Goal: Transaction & Acquisition: Purchase product/service

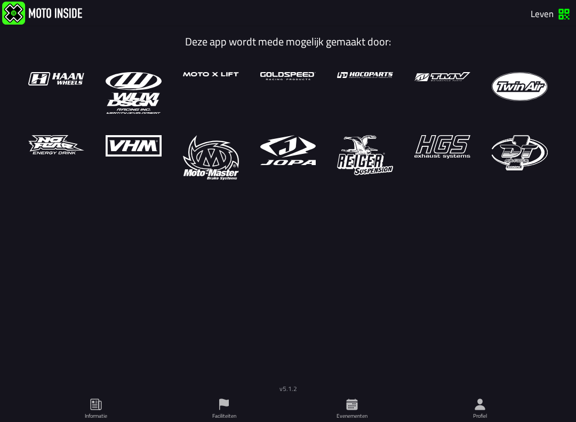
click at [562, 10] on span "Leven" at bounding box center [550, 13] width 39 height 12
click at [343, 141] on img at bounding box center [365, 155] width 56 height 40
click at [370, 141] on img at bounding box center [365, 155] width 56 height 40
click at [558, 9] on span "Inchecken" at bounding box center [543, 13] width 54 height 12
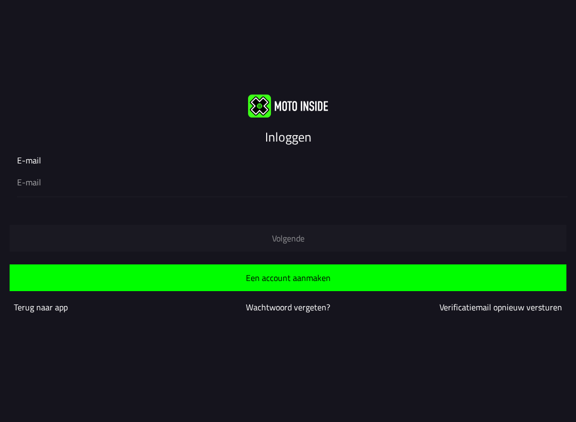
click at [104, 181] on input "email" at bounding box center [288, 182] width 542 height 13
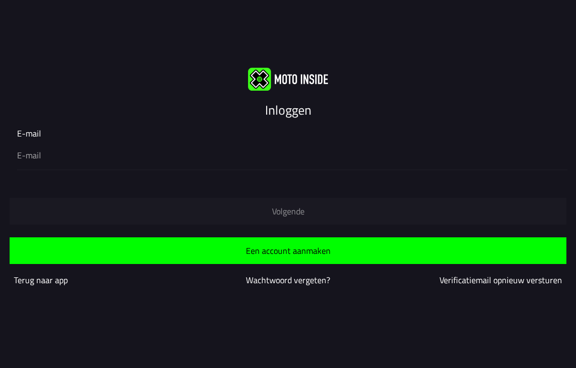
click at [0, 0] on slot "Inloggen" at bounding box center [0, 0] width 0 height 0
click at [41, 127] on ion-input "E-mail" at bounding box center [288, 148] width 542 height 43
click at [60, 135] on ion-input "E-mail" at bounding box center [288, 148] width 542 height 43
click at [40, 152] on input "email" at bounding box center [288, 155] width 542 height 13
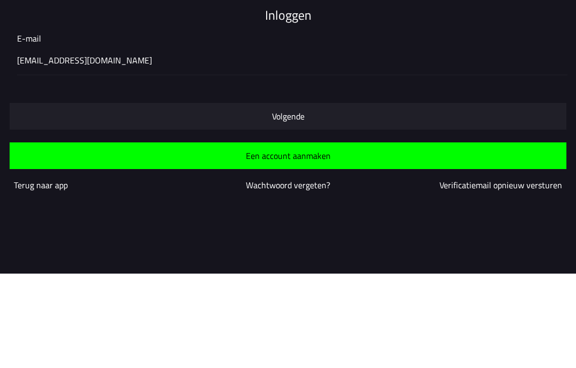
scroll to position [1, 0]
type input "luukhonda125@hotmail.com"
click at [321, 197] on button "Volgende" at bounding box center [288, 210] width 557 height 27
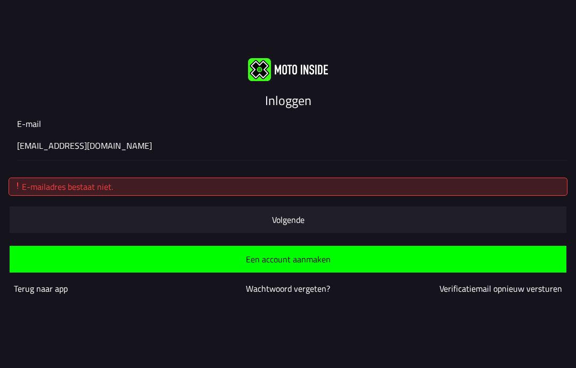
click at [0, 0] on slot "Een account aanmaken" at bounding box center [0, 0] width 0 height 0
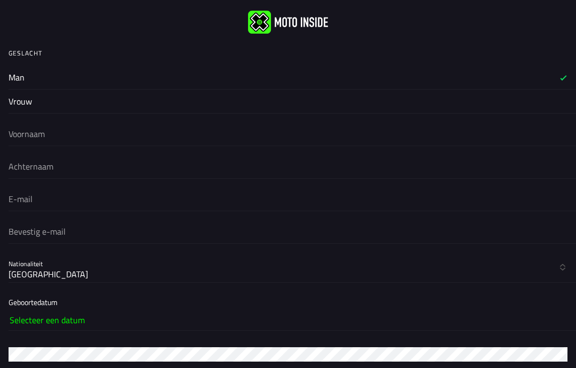
click at [89, 73] on label "Man" at bounding box center [288, 77] width 559 height 23
click at [0, 0] on slot "Man" at bounding box center [0, 0] width 0 height 0
click at [97, 132] on input "text" at bounding box center [288, 133] width 559 height 23
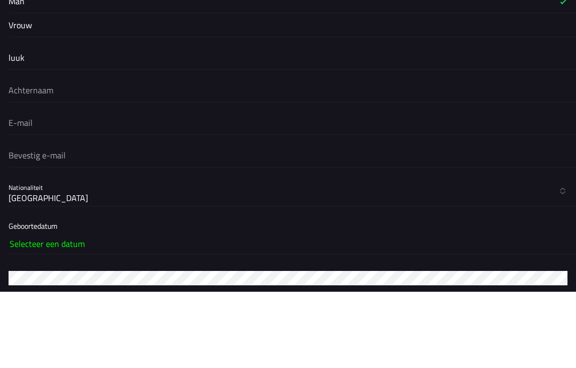
type input "luuk"
click at [86, 155] on input "text" at bounding box center [288, 166] width 559 height 23
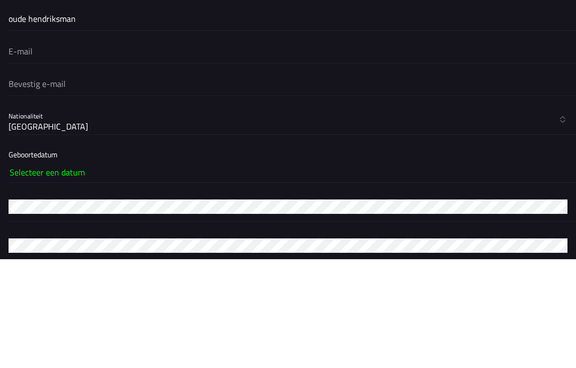
scroll to position [40, 0]
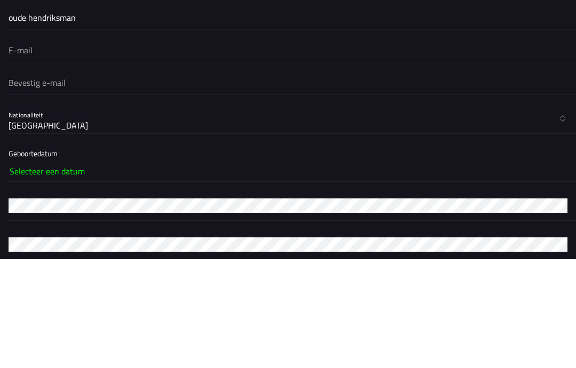
type input "oude hendriksman"
click at [70, 147] on input "email" at bounding box center [288, 158] width 559 height 23
type input "luukhonda125@hotmail.com"
click at [89, 180] on input "email" at bounding box center [288, 191] width 559 height 23
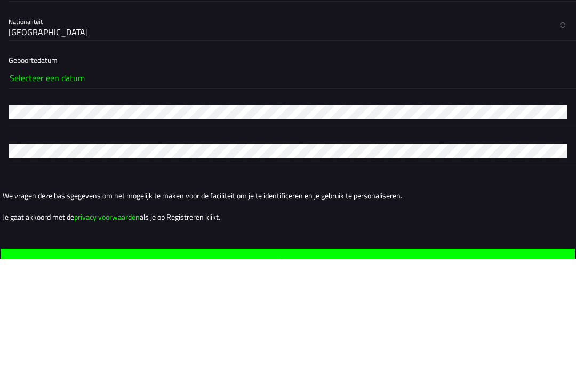
scroll to position [136, 0]
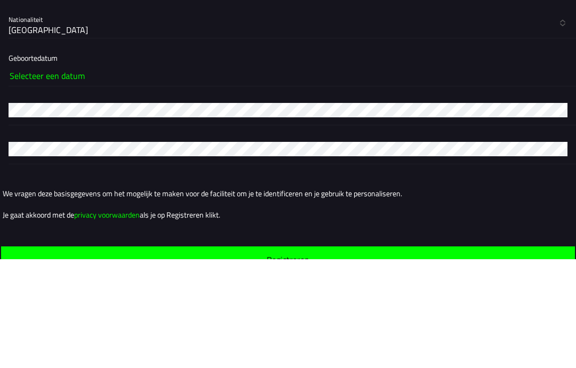
type input "luukhonda125@hotmail.com"
click at [0, 0] on slot "Selecteer een datum" at bounding box center [0, 0] width 0 height 0
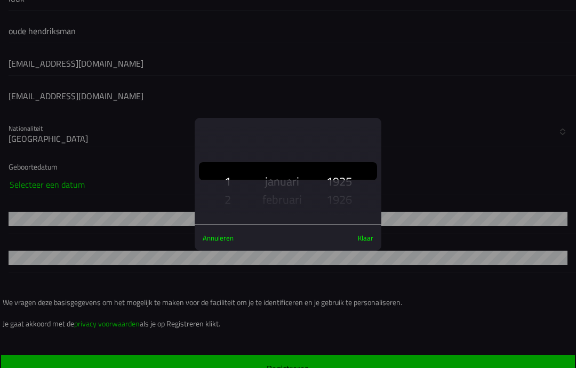
scroll to position [101, 0]
click at [346, 230] on ion-buttons "Annuleren Klaar" at bounding box center [288, 238] width 178 height 17
click at [0, 0] on slot "Klaar" at bounding box center [0, 0] width 0 height 0
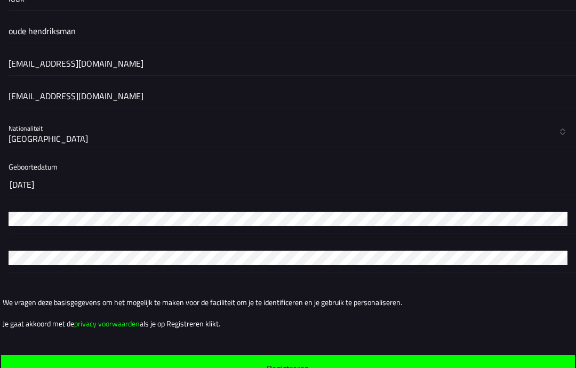
click at [69, 218] on div at bounding box center [288, 219] width 559 height 30
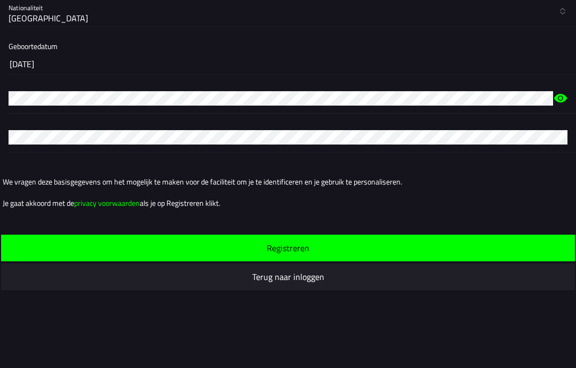
scroll to position [257, 0]
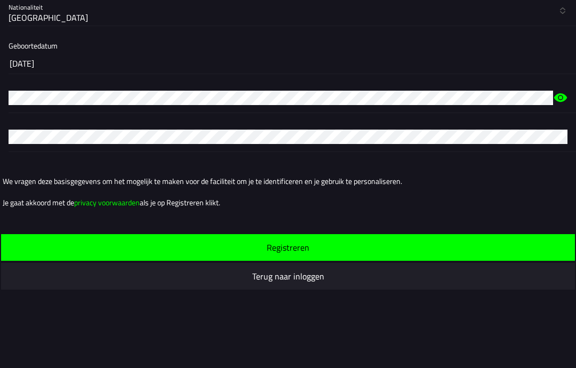
click at [558, 97] on icon at bounding box center [561, 97] width 13 height 9
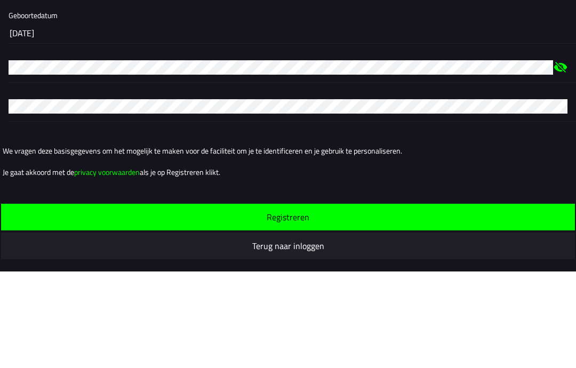
click at [98, 188] on div at bounding box center [288, 203] width 559 height 30
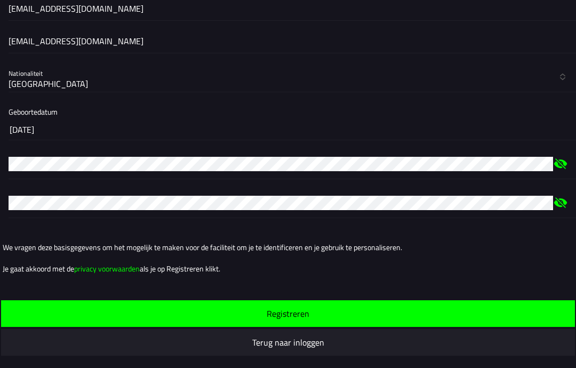
click at [396, 300] on button "Registreren" at bounding box center [288, 313] width 574 height 27
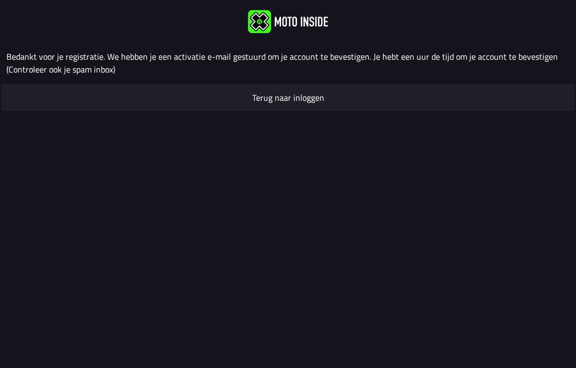
scroll to position [1, 0]
click at [355, 98] on span "Terug naar inloggen" at bounding box center [288, 97] width 557 height 9
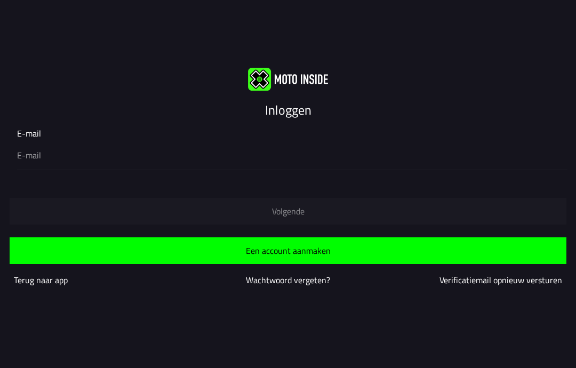
click at [61, 160] on input "email" at bounding box center [288, 155] width 542 height 13
type input "luukhonda125@hotmail.com"
click at [334, 251] on span "Een account aanmaken" at bounding box center [288, 251] width 540 height 9
click at [126, 160] on input "email" at bounding box center [288, 155] width 542 height 13
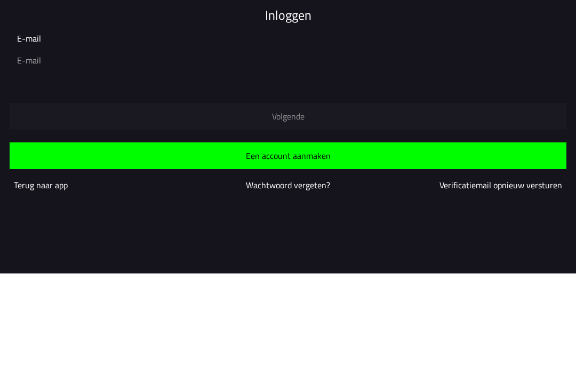
type input "luukhonda125@hotmail.com"
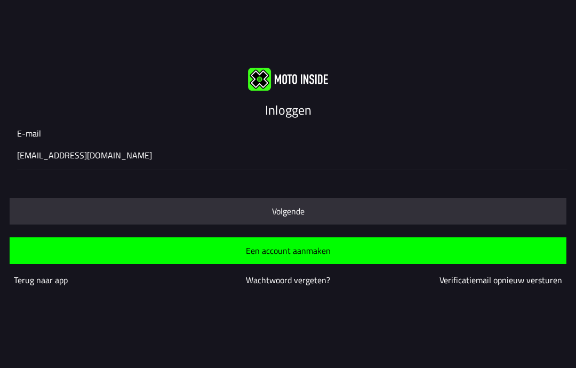
click at [328, 205] on button "Volgende" at bounding box center [288, 211] width 557 height 27
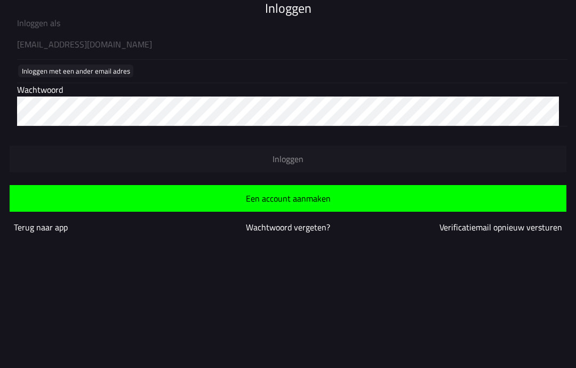
scroll to position [1, 0]
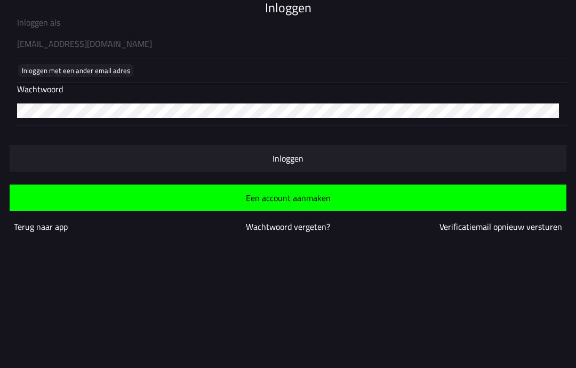
click at [337, 159] on span "Inloggen" at bounding box center [288, 158] width 540 height 9
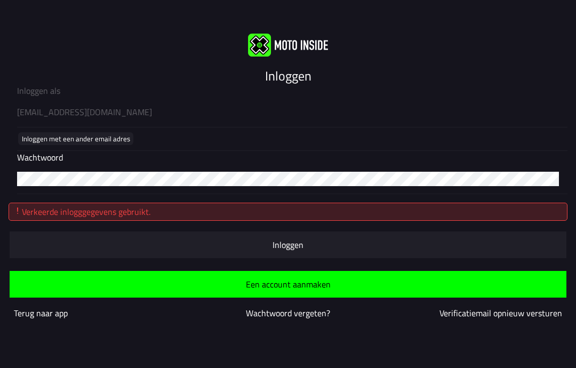
click at [114, 177] on form "Inloggen als luukhonda125@hotmail.com Inloggen met een ander email adres Wachtw…" at bounding box center [288, 208] width 576 height 249
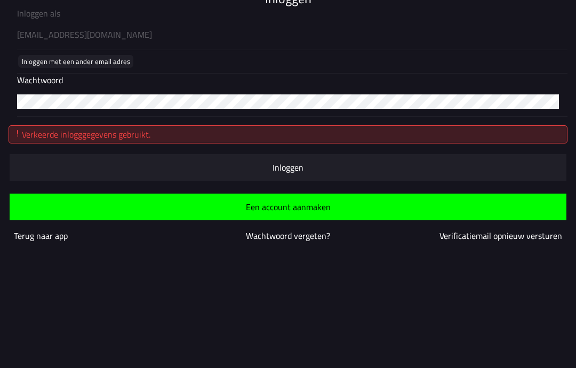
click at [312, 166] on span "button" at bounding box center [288, 167] width 540 height 9
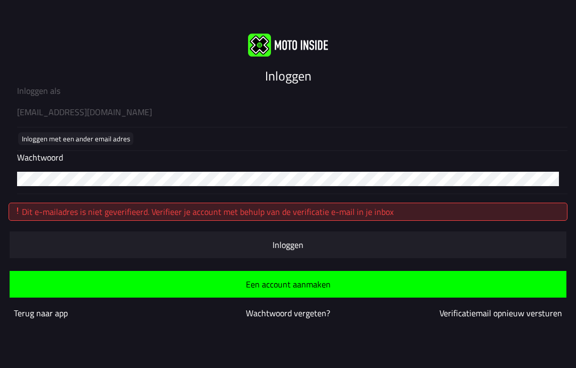
click at [324, 237] on button "button" at bounding box center [288, 245] width 557 height 27
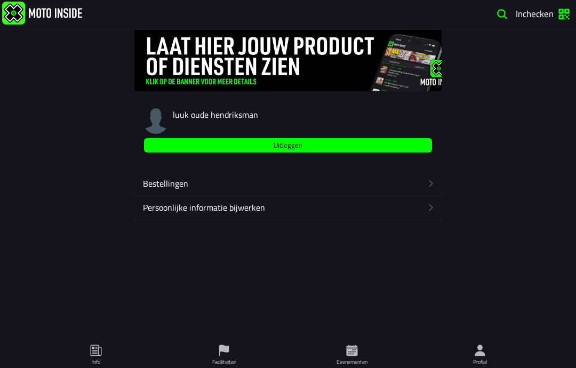
click at [436, 186] on icon "button" at bounding box center [431, 183] width 11 height 11
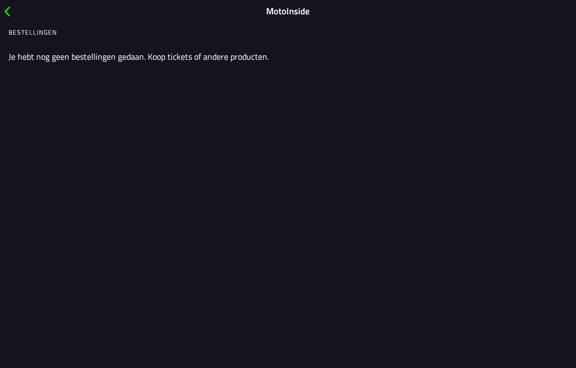
click at [5, 14] on span "back" at bounding box center [8, 11] width 13 height 14
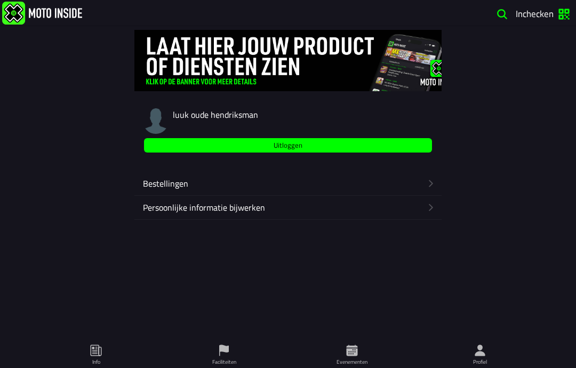
click at [359, 362] on ion-label "Evenementen" at bounding box center [352, 362] width 31 height 8
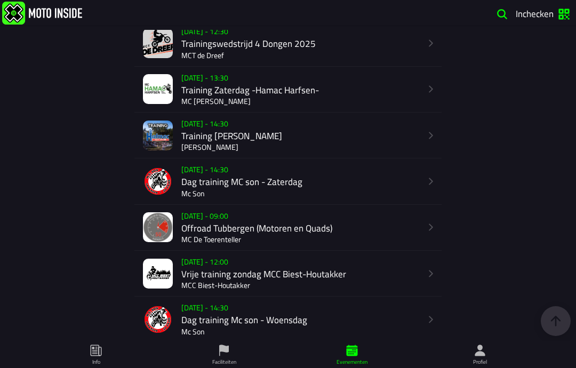
scroll to position [474, 0]
click at [268, 249] on div "Su 19 Oct - 09:00 Offroad Tubbergen (Motoren en Quads) MC De Toerenteller" at bounding box center [301, 226] width 240 height 45
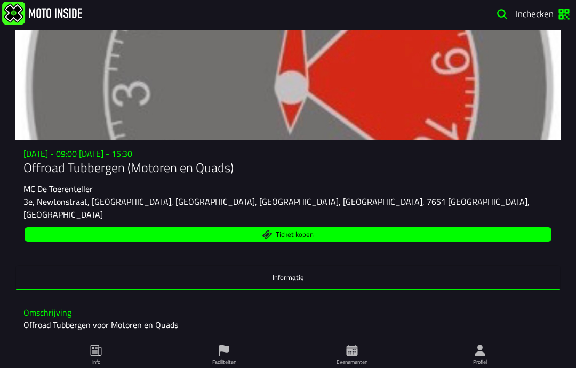
click at [374, 235] on span "Ticket kopen" at bounding box center [288, 235] width 515 height 10
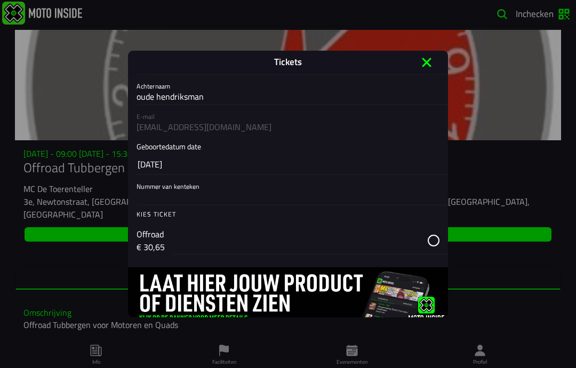
scroll to position [57, 0]
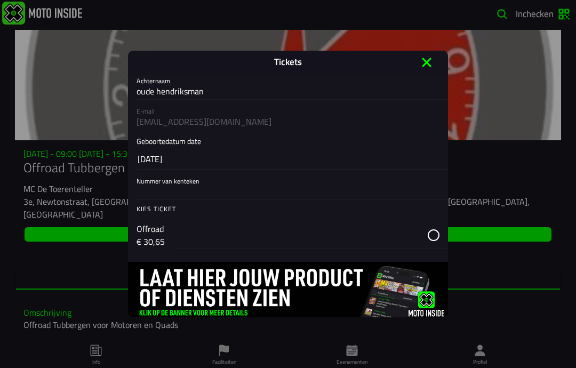
click at [437, 235] on div "button" at bounding box center [310, 236] width 275 height 28
click at [328, 203] on div "Kies ticket" at bounding box center [293, 210] width 312 height 21
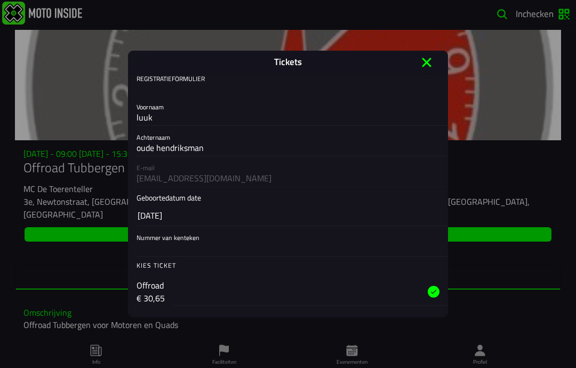
scroll to position [0, 0]
click at [426, 65] on icon at bounding box center [426, 62] width 17 height 17
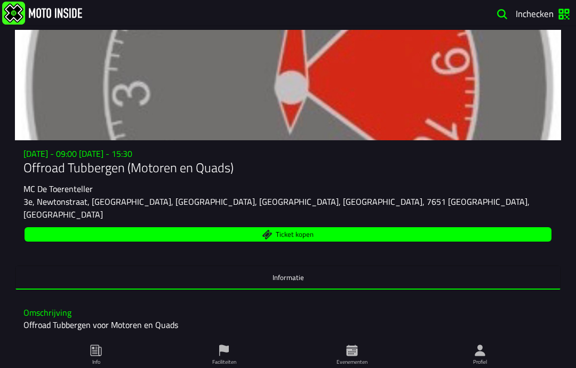
click at [409, 236] on span "Ticket kopen" at bounding box center [288, 235] width 515 height 10
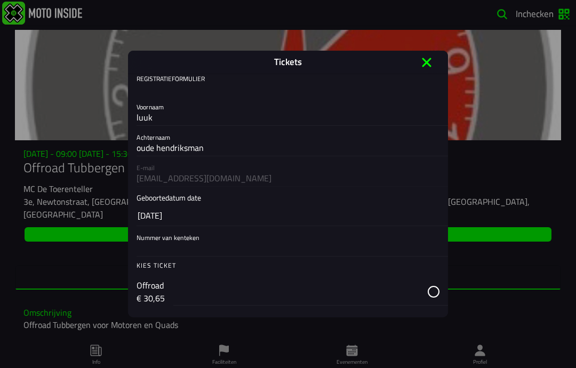
click at [434, 290] on div "button" at bounding box center [310, 292] width 275 height 28
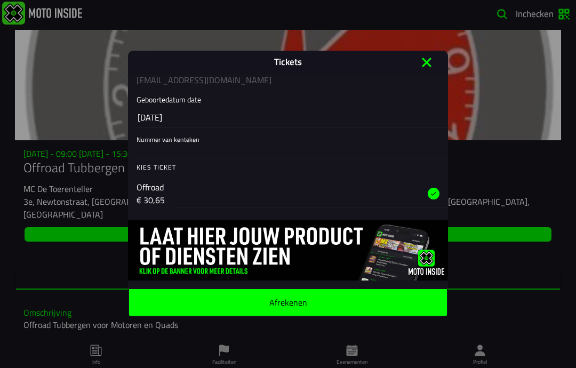
scroll to position [105, 0]
click at [373, 299] on span "Afrekenen" at bounding box center [288, 302] width 301 height 9
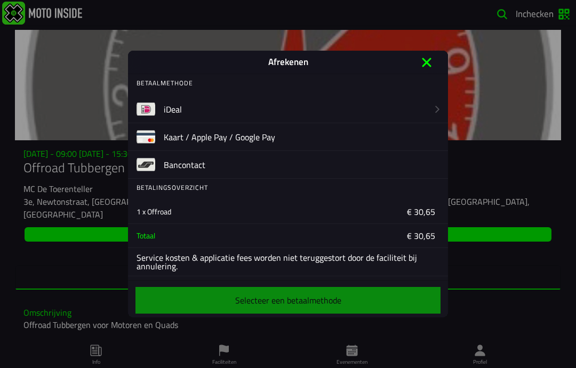
click at [221, 110] on label "iDeal" at bounding box center [296, 109] width 264 height 27
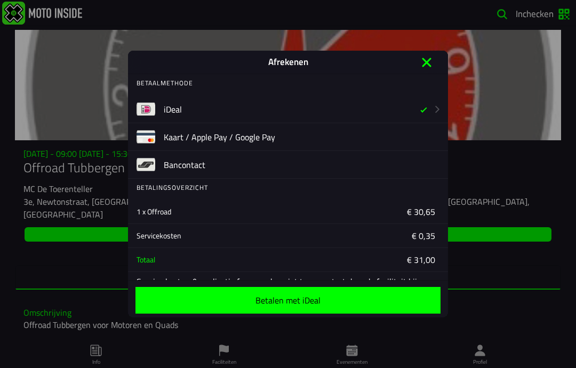
click at [369, 295] on button "Betalen met iDeal" at bounding box center [288, 300] width 305 height 27
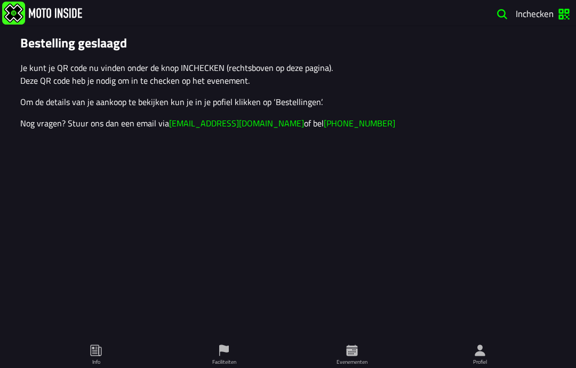
click at [571, 11] on span "Inchecken" at bounding box center [543, 13] width 54 height 12
